Goal: Task Accomplishment & Management: Manage account settings

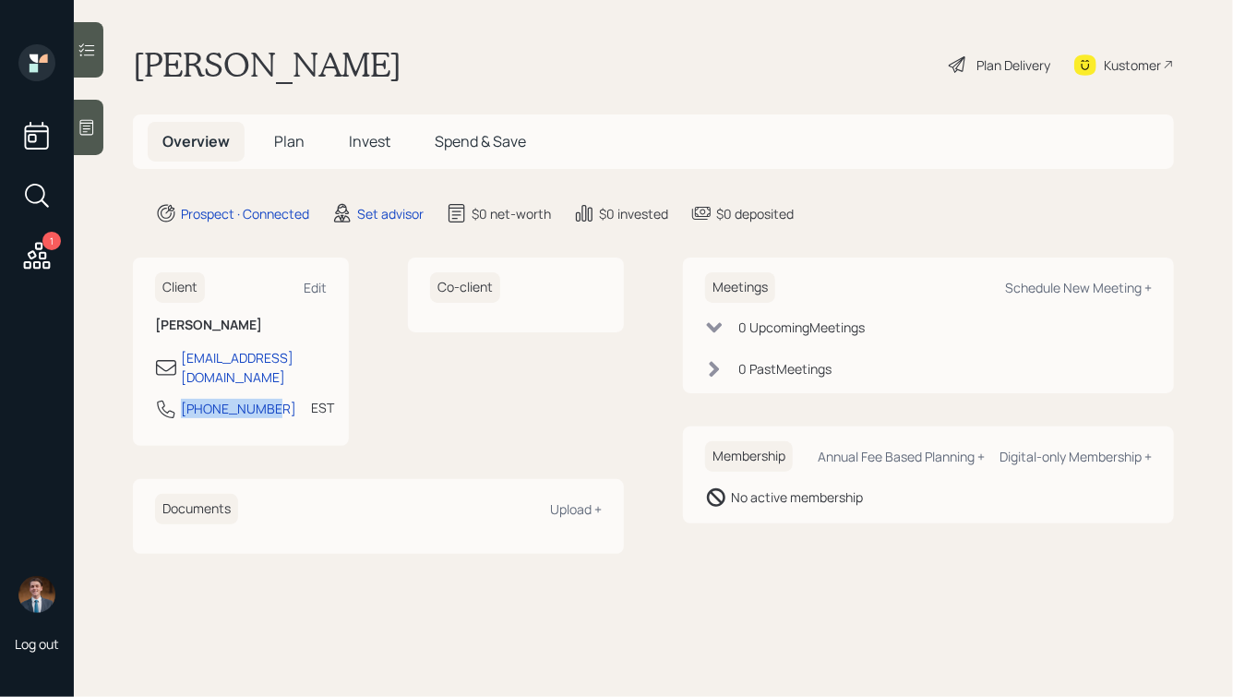
drag, startPoint x: 268, startPoint y: 395, endPoint x: 149, endPoint y: 395, distance: 118.1
click at [149, 395] on div "Client Edit [PERSON_NAME] [EMAIL_ADDRESS][DOMAIN_NAME] [PHONE_NUMBER] EST Curre…" at bounding box center [241, 351] width 216 height 188
copy div "[PHONE_NUMBER]"
click at [1044, 284] on div "Schedule New Meeting +" at bounding box center [1078, 288] width 147 height 18
select select "round-[PERSON_NAME]"
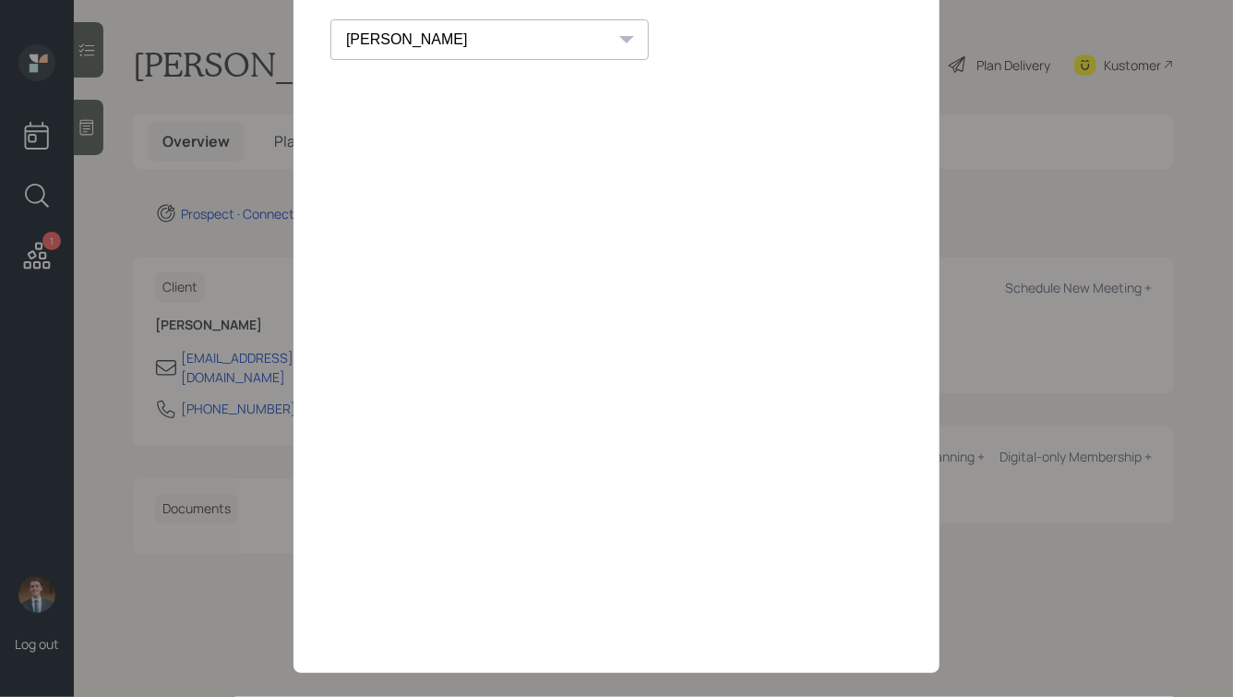
scroll to position [133, 0]
